Goal: Communication & Community: Answer question/provide support

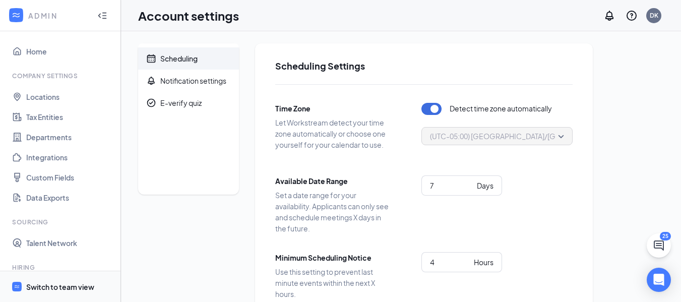
click at [63, 287] on div "Switch to team view" at bounding box center [60, 287] width 68 height 10
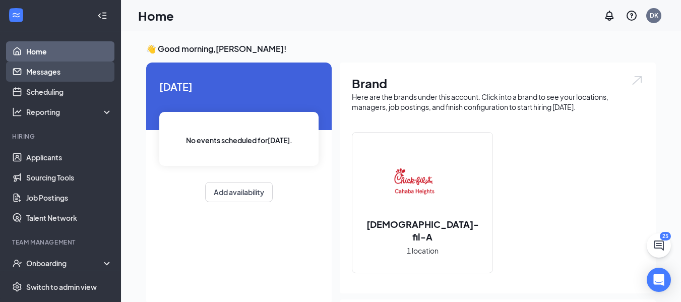
click at [62, 67] on link "Messages" at bounding box center [69, 71] width 86 height 20
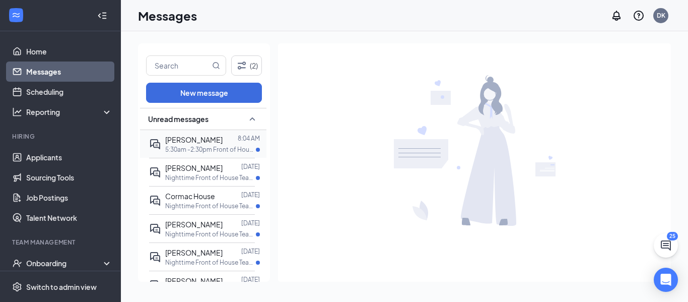
click at [197, 145] on div "[PERSON_NAME]" at bounding box center [193, 139] width 57 height 11
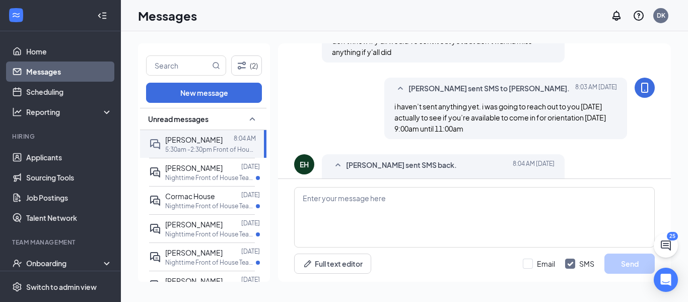
scroll to position [516, 0]
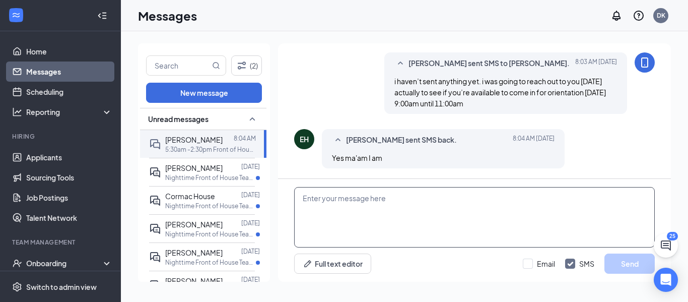
click at [421, 221] on textarea at bounding box center [474, 217] width 361 height 60
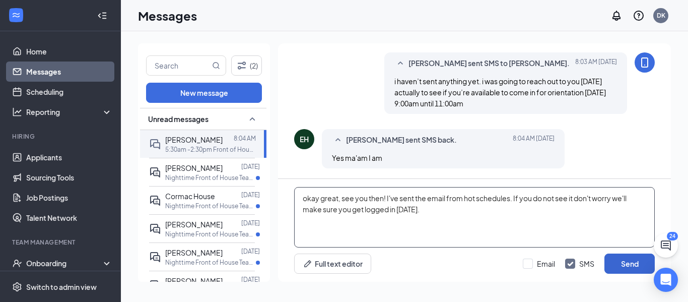
type textarea "okay great, see you then! I've sent the email from hot schedules. If you do not…"
click at [628, 263] on button "Send" at bounding box center [629, 263] width 50 height 20
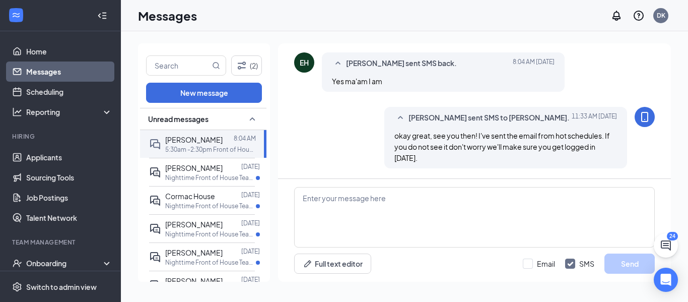
scroll to position [537, 0]
